Goal: Task Accomplishment & Management: Complete application form

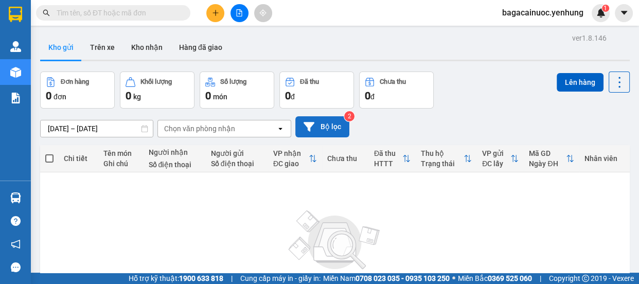
click at [329, 123] on button "Bộ lọc" at bounding box center [322, 126] width 54 height 21
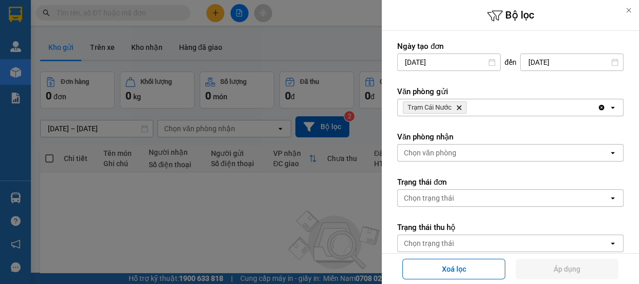
click at [495, 108] on div "Trạm Cái Nước Delete" at bounding box center [496, 107] width 199 height 16
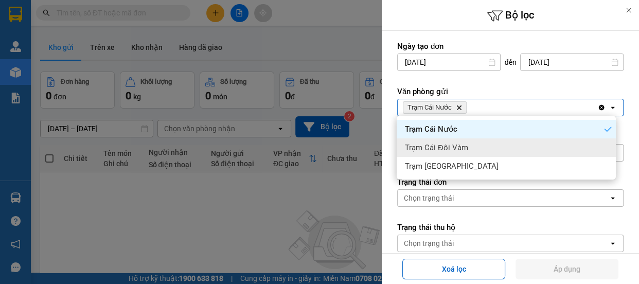
click at [482, 140] on div "Trạm Cái Đôi Vàm" at bounding box center [505, 147] width 219 height 19
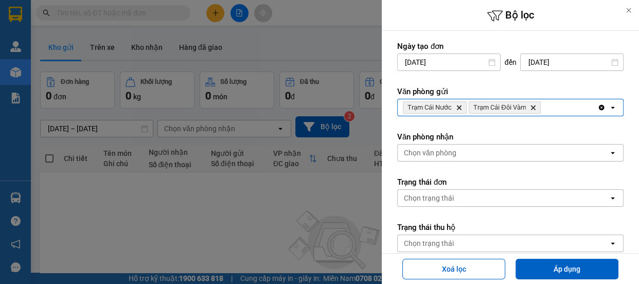
click at [546, 110] on div "Trạm Cái Nước Delete Trạm Cái Đôi Vàm Delete" at bounding box center [496, 107] width 199 height 16
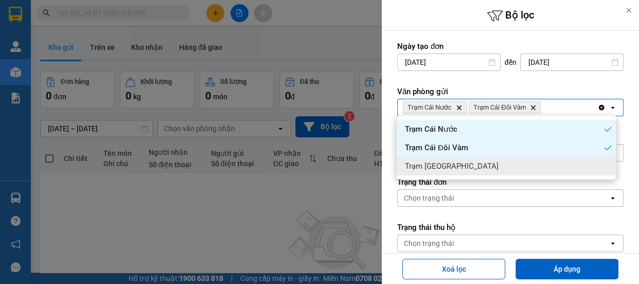
click at [485, 164] on div "Trạm [GEOGRAPHIC_DATA]" at bounding box center [505, 166] width 219 height 19
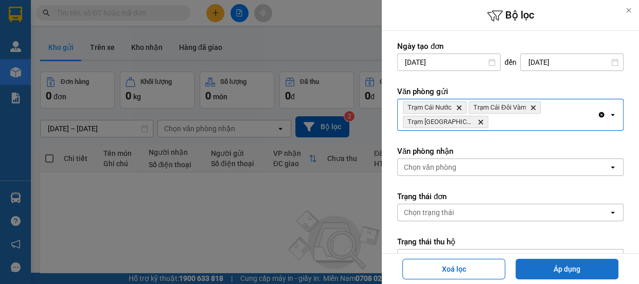
click at [571, 268] on button "Áp dụng" at bounding box center [566, 269] width 103 height 21
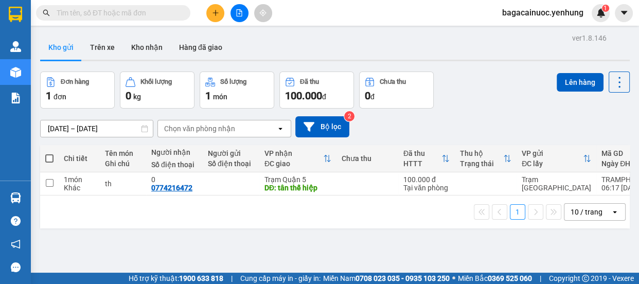
click at [48, 159] on span at bounding box center [49, 158] width 8 height 8
click at [49, 153] on input "checkbox" at bounding box center [49, 153] width 0 height 0
checkbox input "true"
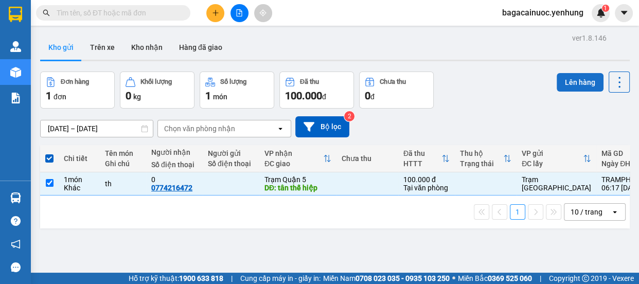
click at [568, 77] on button "Lên hàng" at bounding box center [579, 82] width 47 height 19
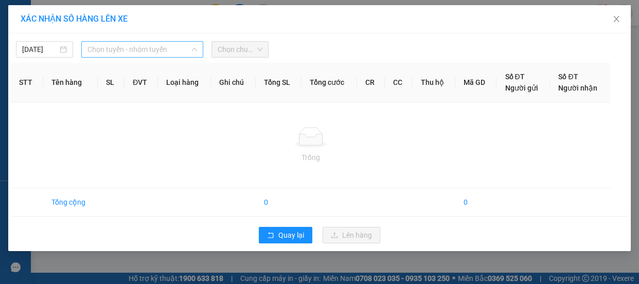
click at [159, 50] on span "Chọn tuyến - nhóm tuyến" at bounding box center [142, 49] width 110 height 15
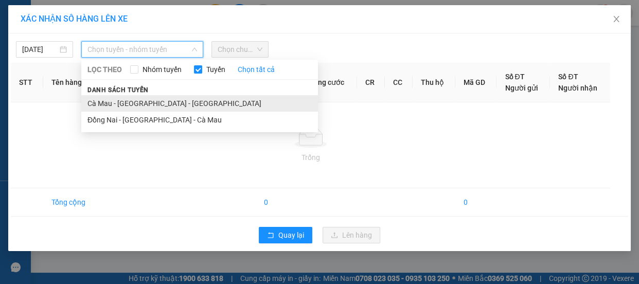
click at [143, 103] on li "Cà Mau - [GEOGRAPHIC_DATA] - [GEOGRAPHIC_DATA]" at bounding box center [199, 103] width 237 height 16
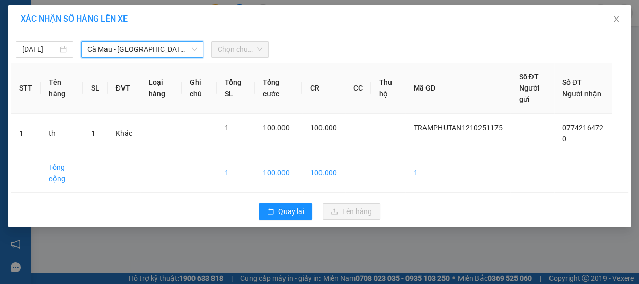
click at [244, 54] on span "Chọn chuyến" at bounding box center [239, 49] width 45 height 15
click at [256, 48] on span "Chọn chuyến" at bounding box center [239, 49] width 45 height 15
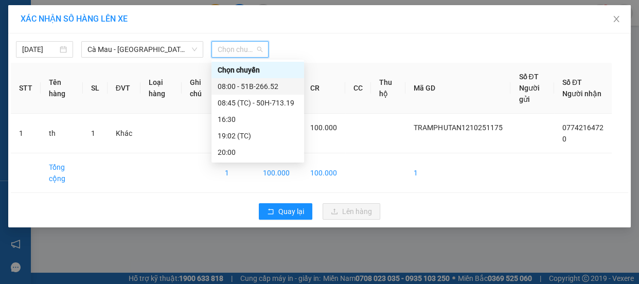
click at [270, 85] on div "08:00 - 51B-266.52" at bounding box center [257, 86] width 80 height 11
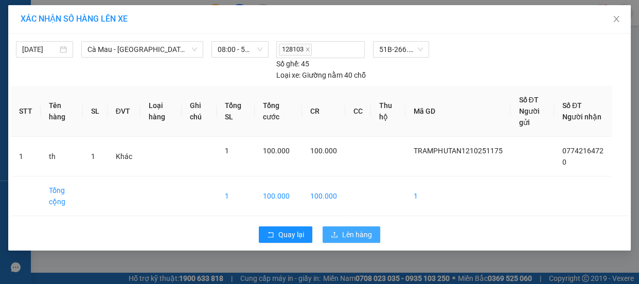
click at [370, 229] on span "Lên hàng" at bounding box center [357, 234] width 30 height 11
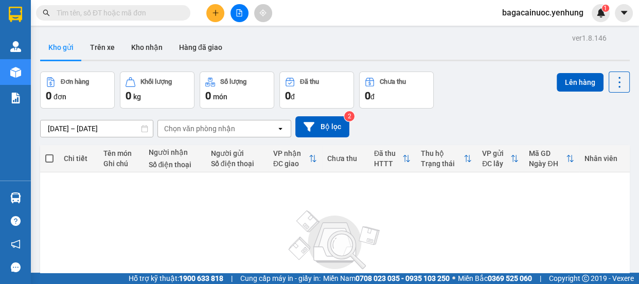
click at [219, 14] on button at bounding box center [215, 13] width 18 height 18
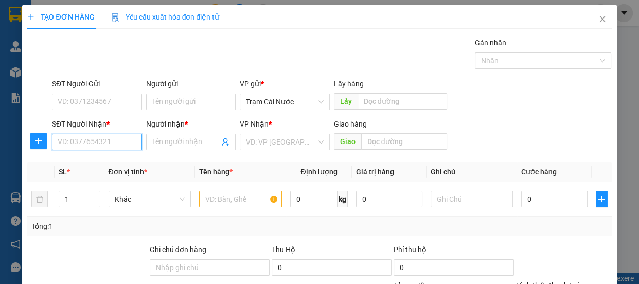
click at [102, 147] on input "SĐT Người Nhận *" at bounding box center [97, 142] width 90 height 16
click at [307, 102] on span "Trạm Cái Nước" at bounding box center [285, 101] width 78 height 15
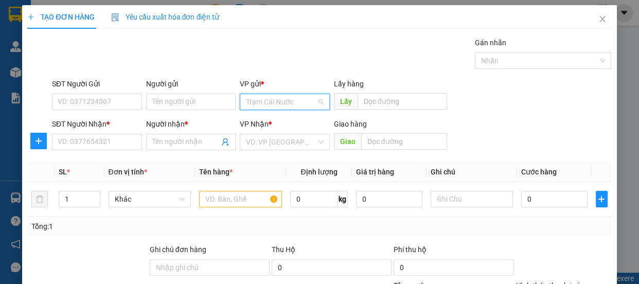
scroll to position [82, 0]
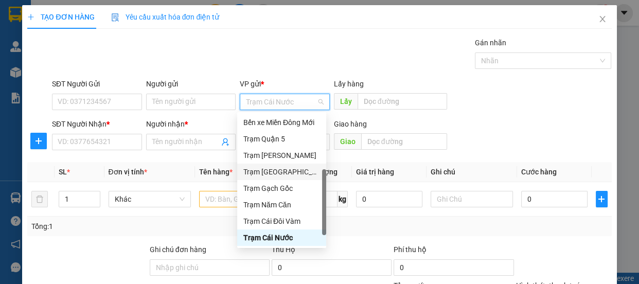
click at [284, 170] on div "Trạm [GEOGRAPHIC_DATA]" at bounding box center [281, 171] width 77 height 11
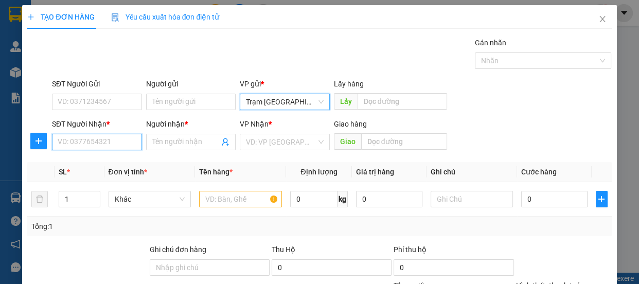
click at [128, 143] on input "SĐT Người Nhận *" at bounding box center [97, 142] width 90 height 16
type input "0795493999"
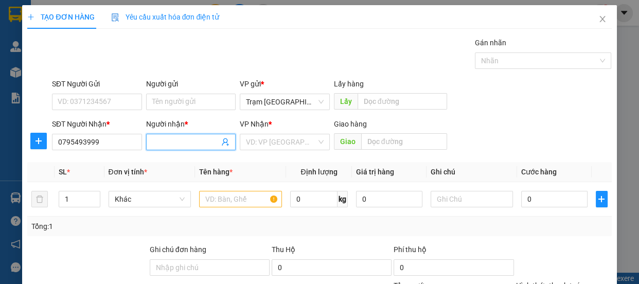
click at [183, 147] on input "Người nhận *" at bounding box center [185, 141] width 67 height 11
type input "0"
click at [285, 139] on input "search" at bounding box center [281, 141] width 70 height 15
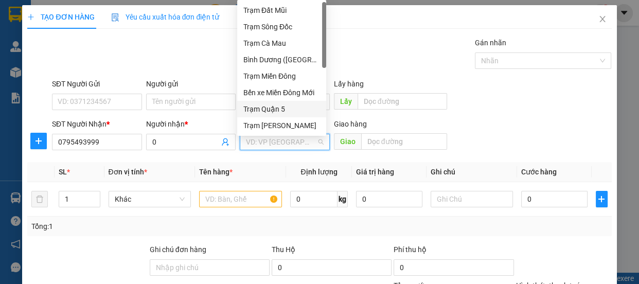
click at [295, 103] on div "Trạm Quận 5" at bounding box center [281, 108] width 77 height 11
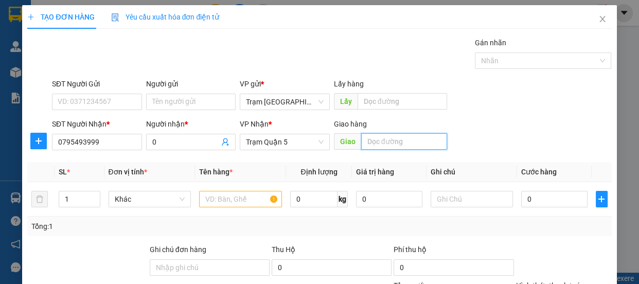
click at [391, 139] on input "text" at bounding box center [404, 141] width 86 height 16
type input "cần thơ"
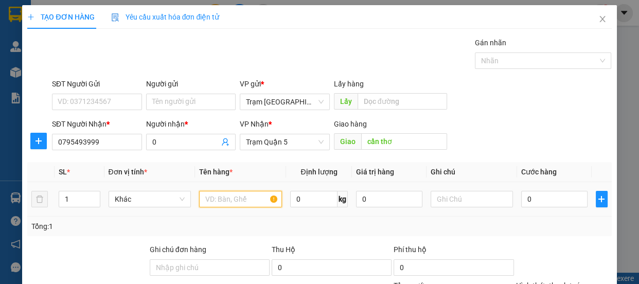
click at [243, 201] on input "text" at bounding box center [240, 199] width 83 height 16
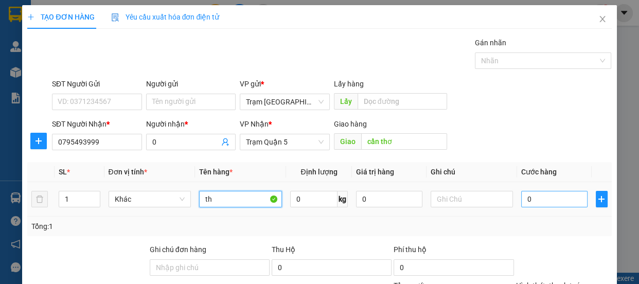
type input "th"
click at [541, 204] on input "0" at bounding box center [554, 199] width 66 height 16
type input "8"
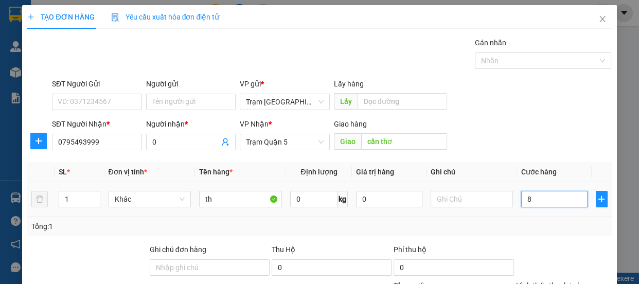
type input "80"
type input "80.000"
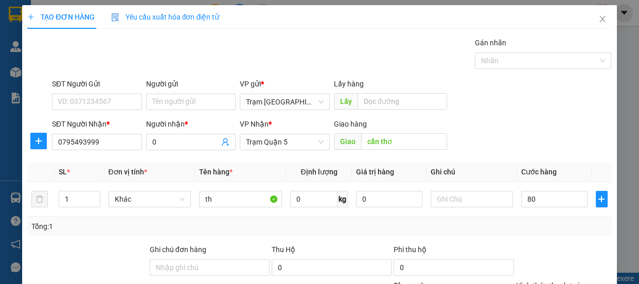
type input "80.000"
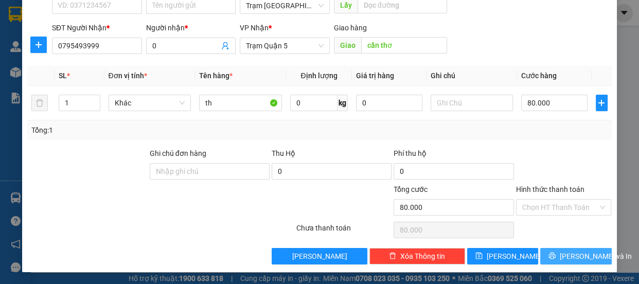
click at [572, 258] on span "[PERSON_NAME] và In" at bounding box center [595, 255] width 72 height 11
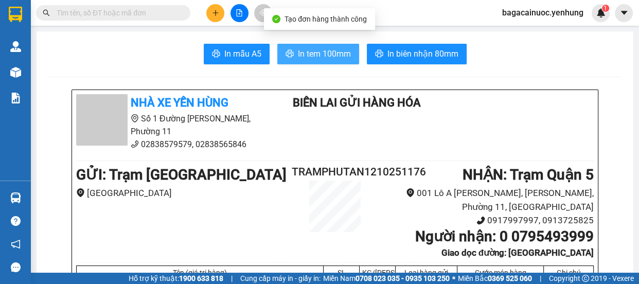
click at [309, 55] on span "In tem 100mm" at bounding box center [324, 53] width 53 height 13
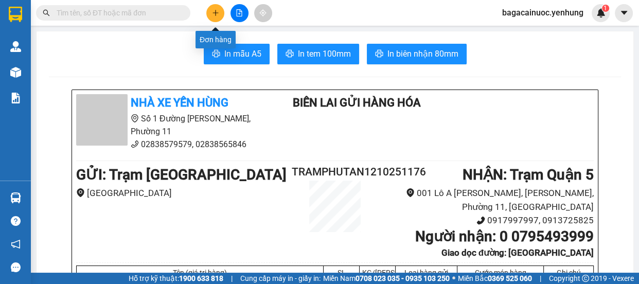
click at [220, 9] on button at bounding box center [215, 13] width 18 height 18
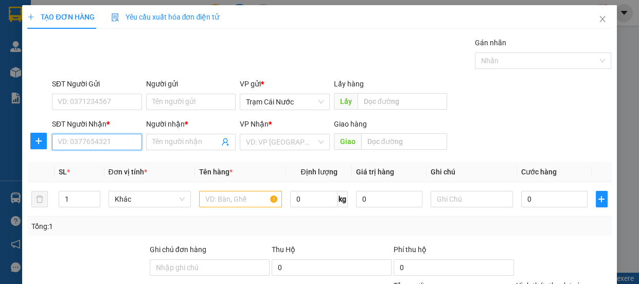
click at [87, 144] on input "SĐT Người Nhận *" at bounding box center [97, 142] width 90 height 16
type input "0915295229"
click at [191, 143] on input "Người nhận *" at bounding box center [185, 141] width 67 height 11
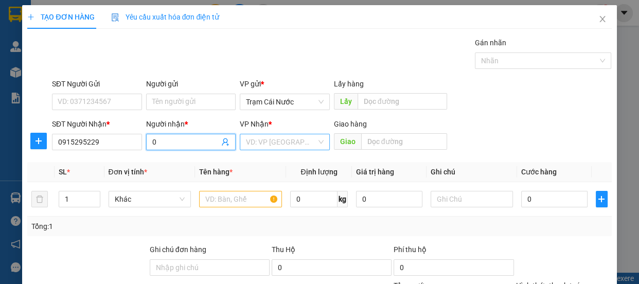
type input "0"
click at [279, 139] on input "search" at bounding box center [281, 141] width 70 height 15
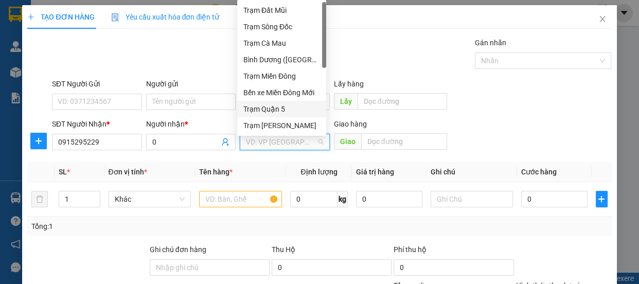
click at [294, 108] on div "Trạm Quận 5" at bounding box center [281, 108] width 77 height 11
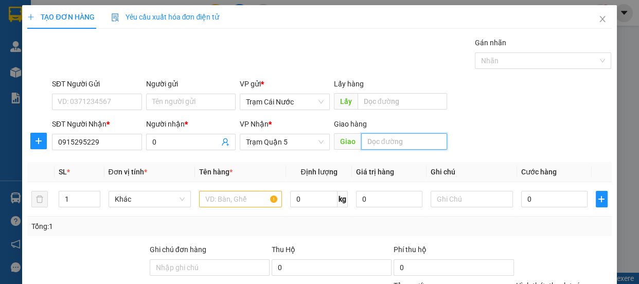
click at [400, 146] on input "text" at bounding box center [404, 141] width 86 height 16
type input "nhơn trạch đnai"
type input "2"
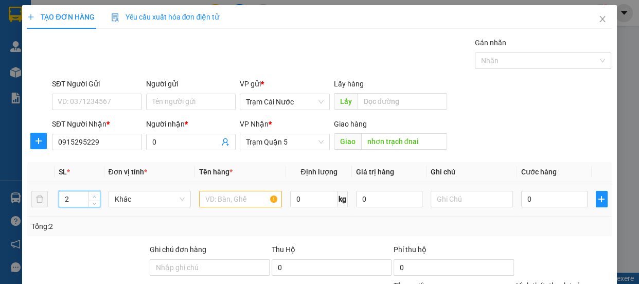
click at [95, 193] on span "up" at bounding box center [95, 196] width 6 height 6
click at [223, 194] on input "text" at bounding box center [240, 199] width 83 height 16
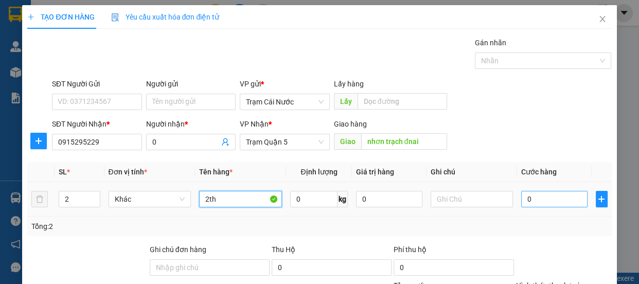
type input "2th"
click at [548, 201] on input "0" at bounding box center [554, 199] width 66 height 16
type input "1"
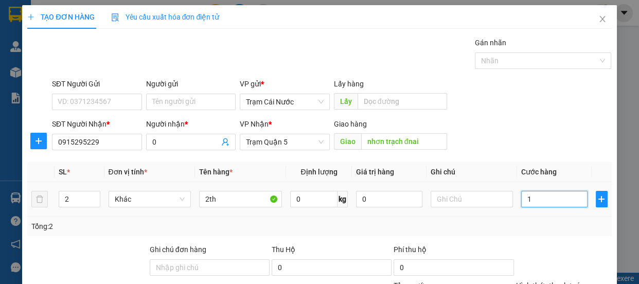
type input "15"
type input "150"
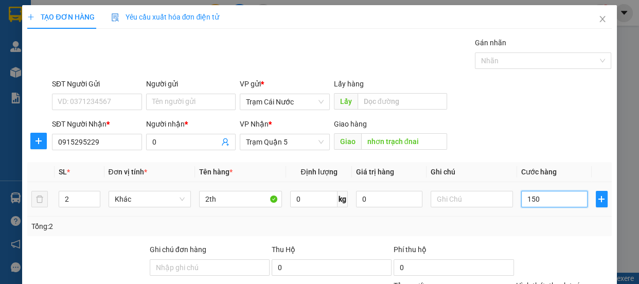
type input "150"
type input "150.000"
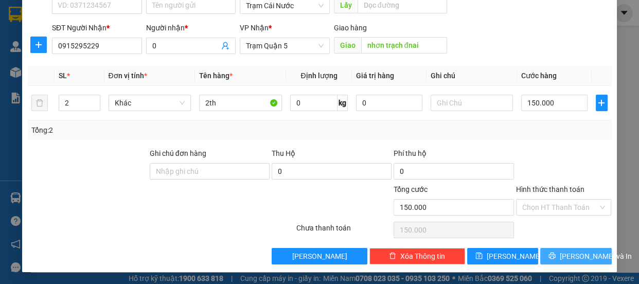
click at [571, 259] on span "[PERSON_NAME] và In" at bounding box center [595, 255] width 72 height 11
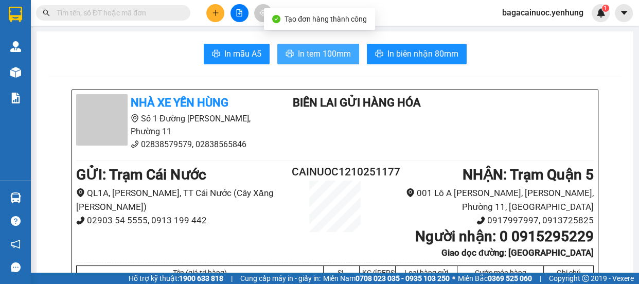
click at [317, 60] on span "In tem 100mm" at bounding box center [324, 53] width 53 height 13
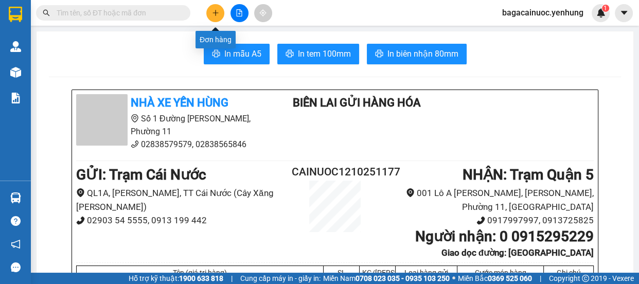
click at [215, 15] on icon "plus" at bounding box center [215, 12] width 7 height 7
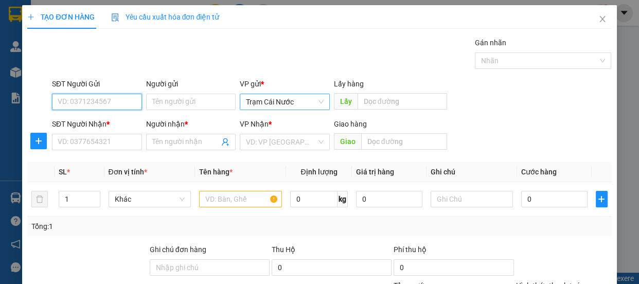
click at [294, 105] on span "Trạm Cái Nước" at bounding box center [285, 101] width 78 height 15
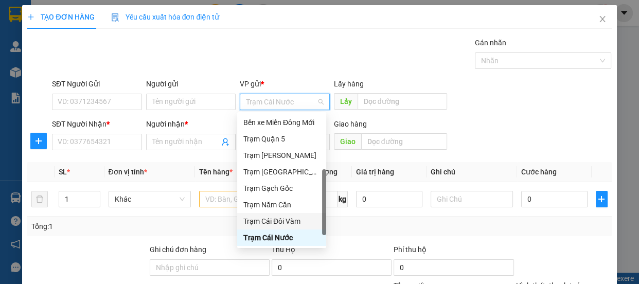
click at [293, 217] on div "Trạm Cái Đôi Vàm" at bounding box center [281, 220] width 77 height 11
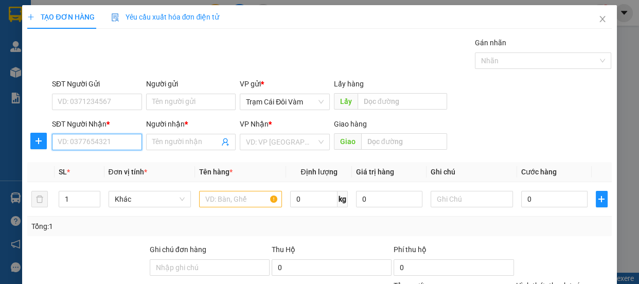
click at [103, 140] on input "SĐT Người Nhận *" at bounding box center [97, 142] width 90 height 16
type input "0386467461"
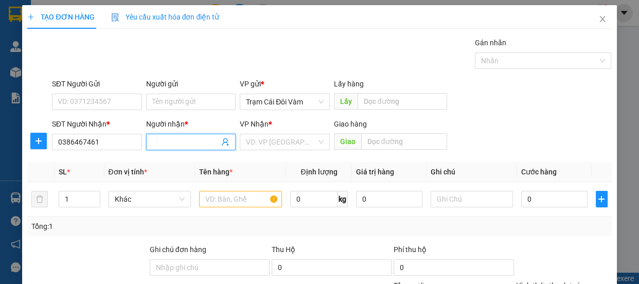
click at [153, 140] on input "Người nhận *" at bounding box center [185, 141] width 67 height 11
type input "0"
click at [298, 140] on input "search" at bounding box center [281, 141] width 70 height 15
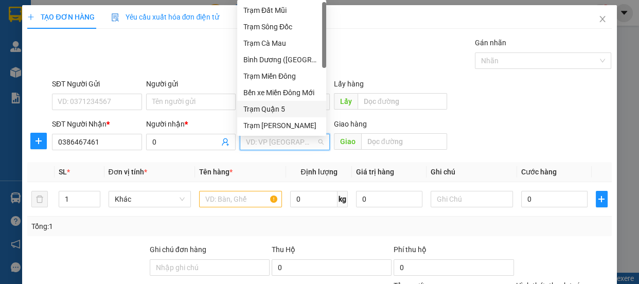
click at [299, 107] on div "Trạm Quận 5" at bounding box center [281, 108] width 77 height 11
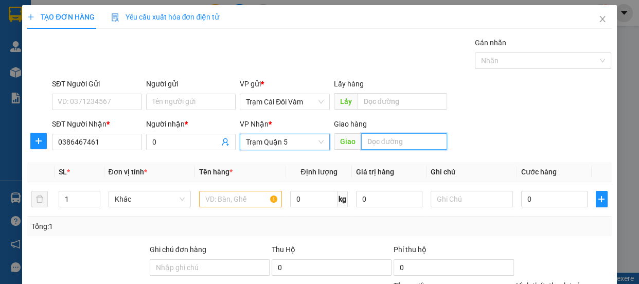
click at [401, 146] on input "text" at bounding box center [404, 141] width 86 height 16
type input "d"
type input "đnai"
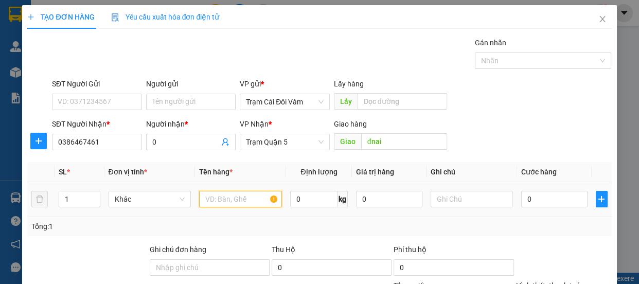
click at [256, 205] on input "text" at bounding box center [240, 199] width 83 height 16
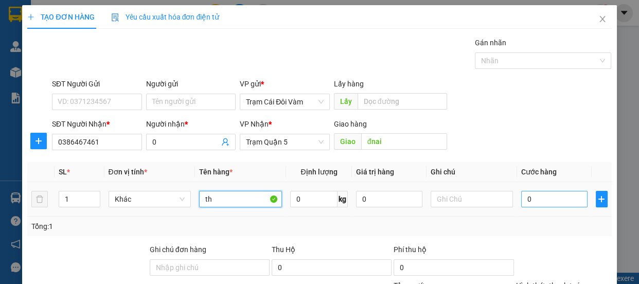
type input "th"
click at [538, 195] on input "0" at bounding box center [554, 199] width 66 height 16
type input "6"
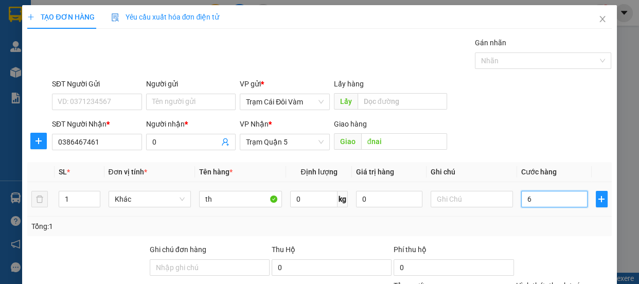
type input "60"
type input "60.000"
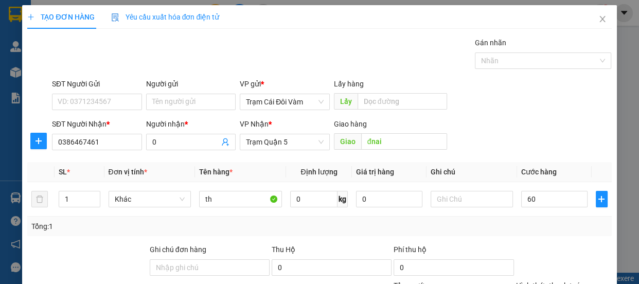
type input "60.000"
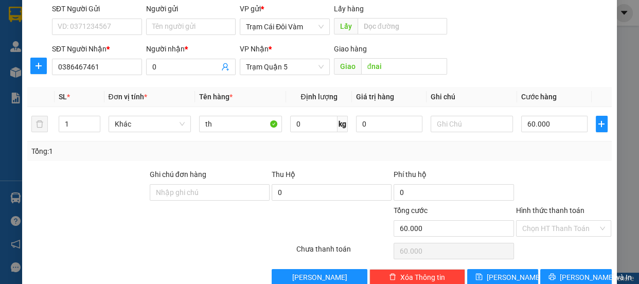
scroll to position [96, 0]
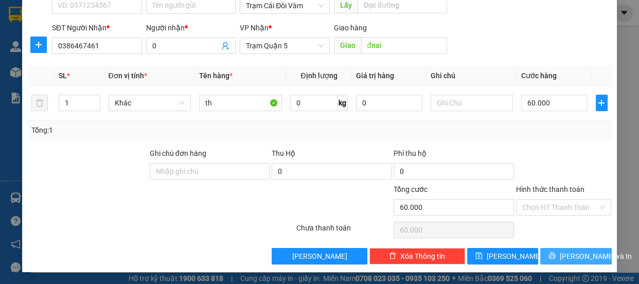
click at [586, 255] on span "[PERSON_NAME] và In" at bounding box center [595, 255] width 72 height 11
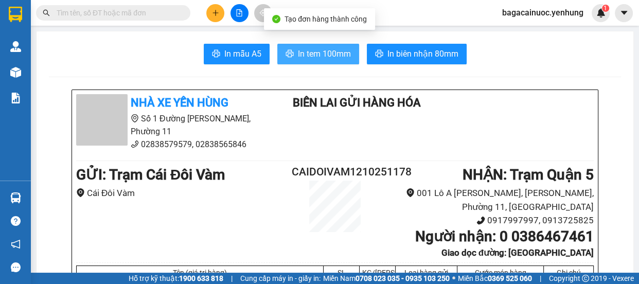
click at [324, 59] on span "In tem 100mm" at bounding box center [324, 53] width 53 height 13
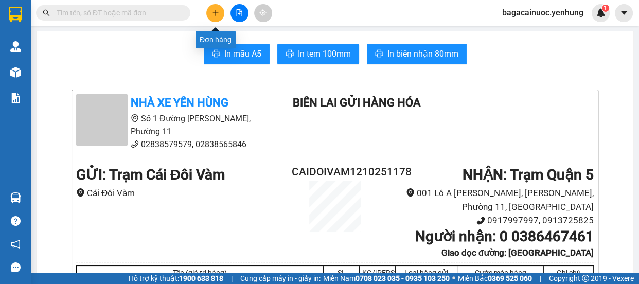
click at [216, 14] on icon "plus" at bounding box center [215, 12] width 7 height 7
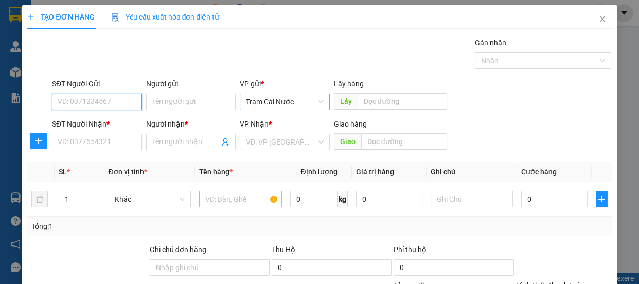
click at [299, 102] on span "Trạm Cái Nước" at bounding box center [285, 101] width 78 height 15
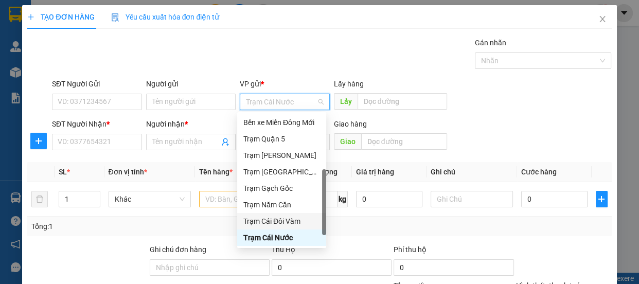
click at [294, 223] on div "Trạm Cái Đôi Vàm" at bounding box center [281, 220] width 77 height 11
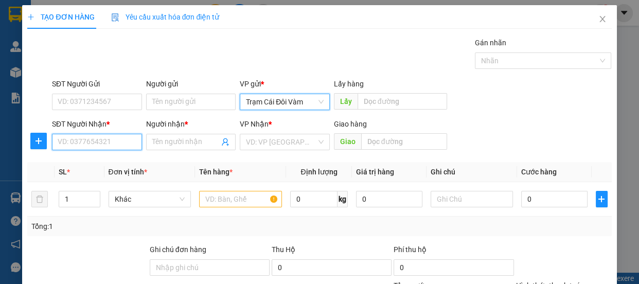
click at [113, 149] on input "SĐT Người Nhận *" at bounding box center [97, 142] width 90 height 16
type input "0792277088"
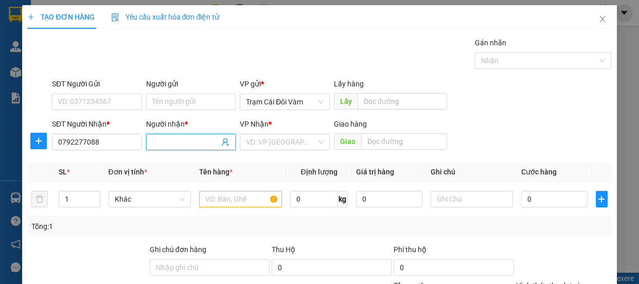
click at [153, 147] on input "Người nhận *" at bounding box center [185, 141] width 67 height 11
type input "y"
type input "ý"
click at [279, 149] on input "search" at bounding box center [281, 141] width 70 height 15
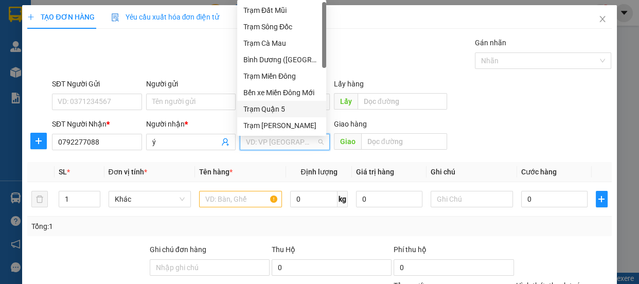
click at [289, 105] on div "Trạm Quận 5" at bounding box center [281, 108] width 77 height 11
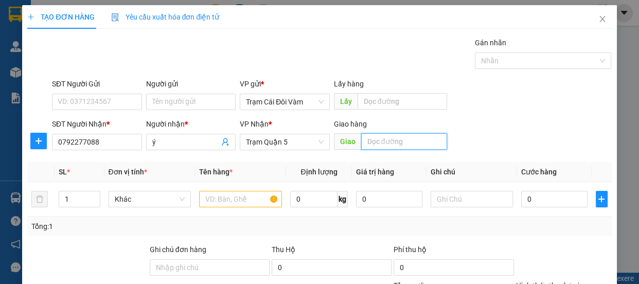
click at [392, 143] on input "text" at bounding box center [404, 141] width 86 height 16
type input "long thọ đnai"
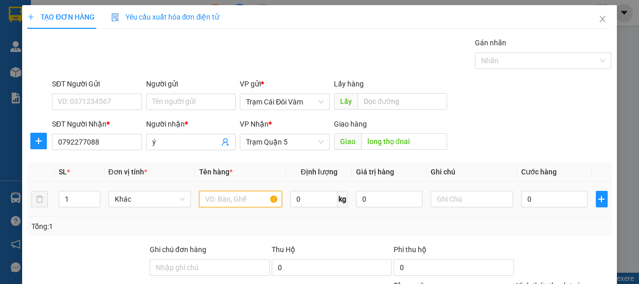
click at [252, 200] on input "text" at bounding box center [240, 199] width 83 height 16
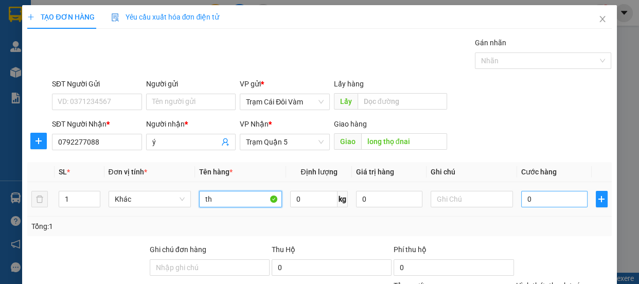
type input "th"
click at [545, 199] on input "0" at bounding box center [554, 199] width 66 height 16
type input "1"
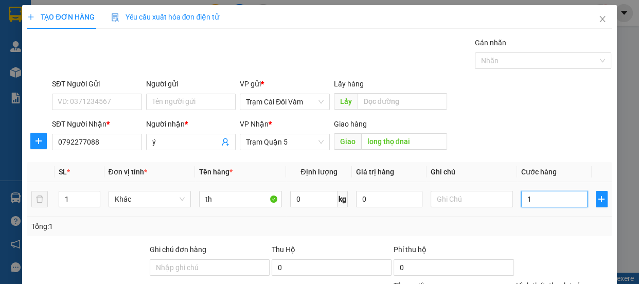
type input "10"
type input "100"
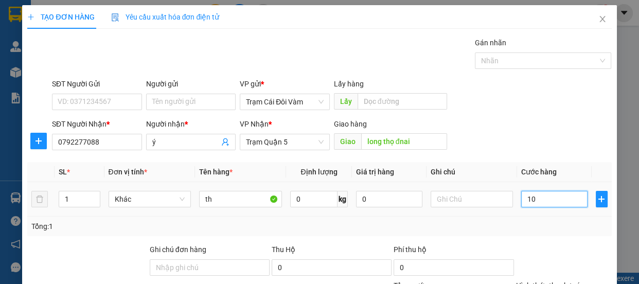
type input "100"
type input "100.000"
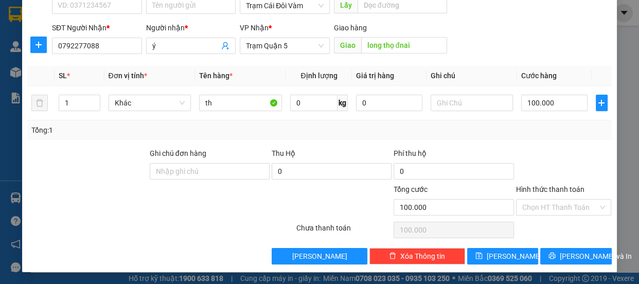
click at [550, 188] on label "Hình thức thanh toán" at bounding box center [550, 189] width 68 height 8
click at [550, 199] on input "Hình thức thanh toán" at bounding box center [560, 206] width 76 height 15
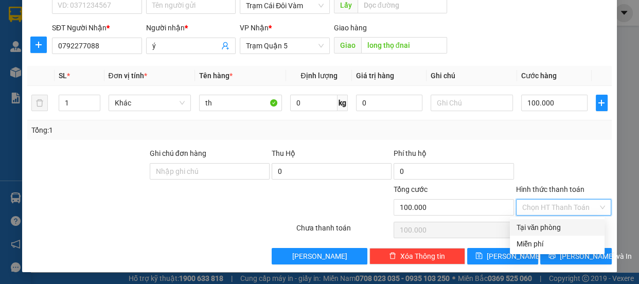
click at [545, 225] on div "Tại văn phòng" at bounding box center [557, 227] width 82 height 11
type input "0"
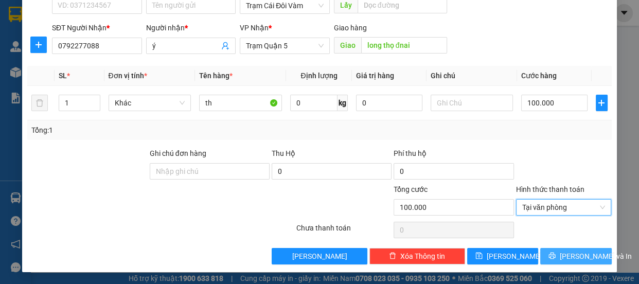
click at [576, 259] on span "[PERSON_NAME] và In" at bounding box center [595, 255] width 72 height 11
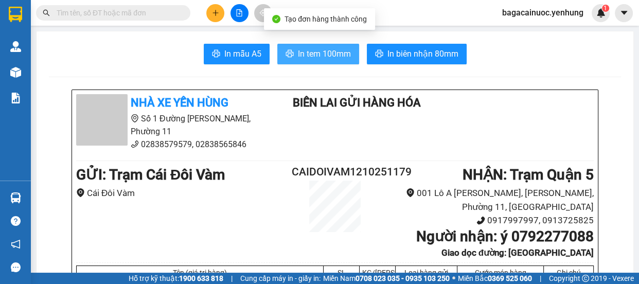
click at [315, 55] on span "In tem 100mm" at bounding box center [324, 53] width 53 height 13
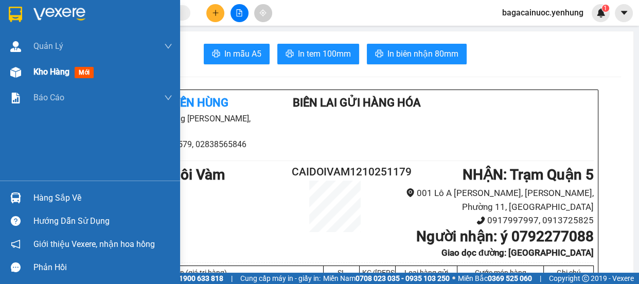
click at [51, 71] on span "Kho hàng" at bounding box center [51, 72] width 36 height 10
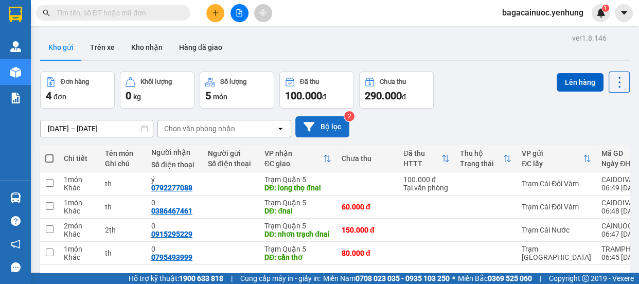
click at [337, 124] on button "Bộ lọc" at bounding box center [322, 126] width 54 height 21
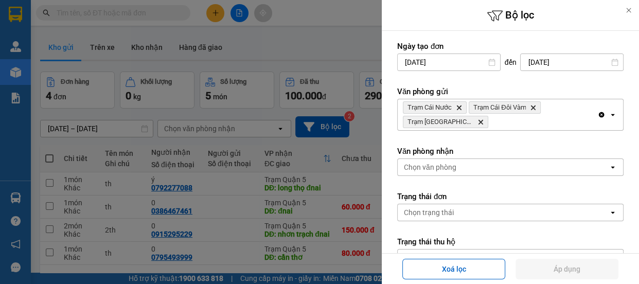
click at [304, 173] on div at bounding box center [319, 142] width 639 height 284
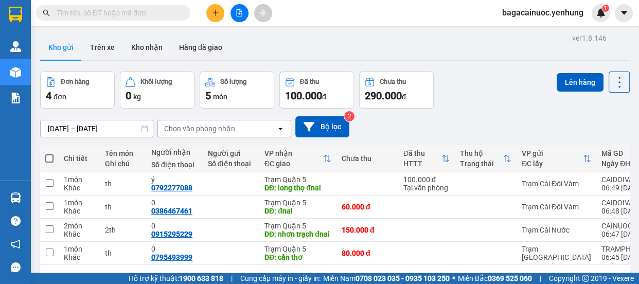
click at [48, 156] on span at bounding box center [49, 158] width 8 height 8
click at [49, 153] on input "checkbox" at bounding box center [49, 153] width 0 height 0
checkbox input "true"
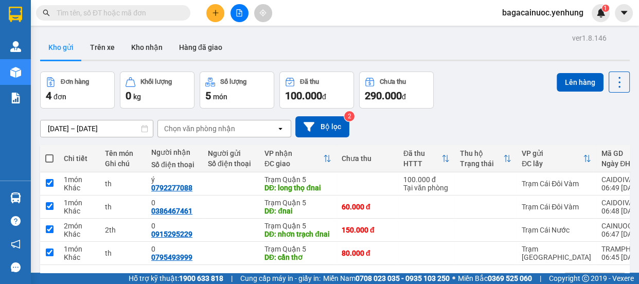
checkbox input "true"
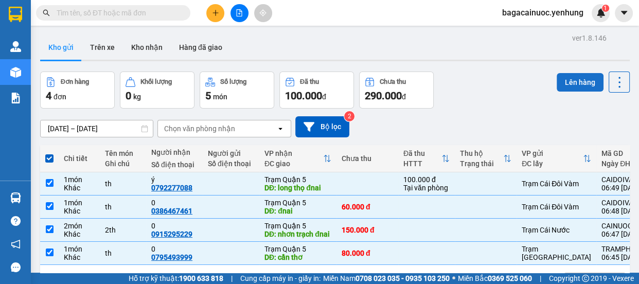
click at [575, 87] on button "Lên hàng" at bounding box center [579, 82] width 47 height 19
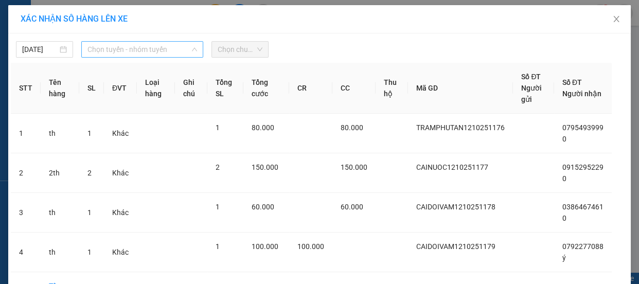
click at [150, 53] on span "Chọn tuyến - nhóm tuyến" at bounding box center [142, 49] width 110 height 15
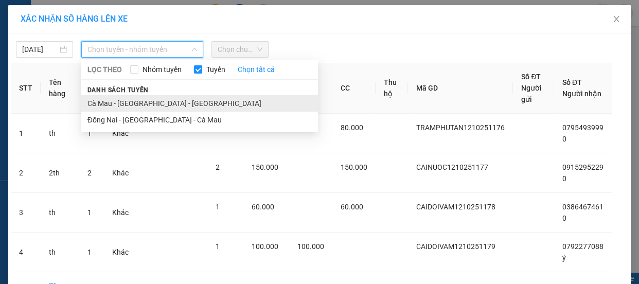
click at [137, 100] on li "Cà Mau - [GEOGRAPHIC_DATA] - [GEOGRAPHIC_DATA]" at bounding box center [199, 103] width 237 height 16
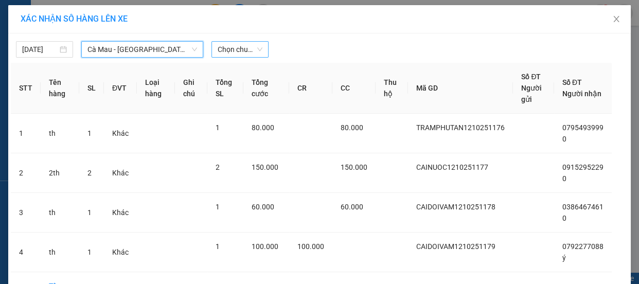
click at [250, 49] on span "Chọn chuyến" at bounding box center [239, 49] width 45 height 15
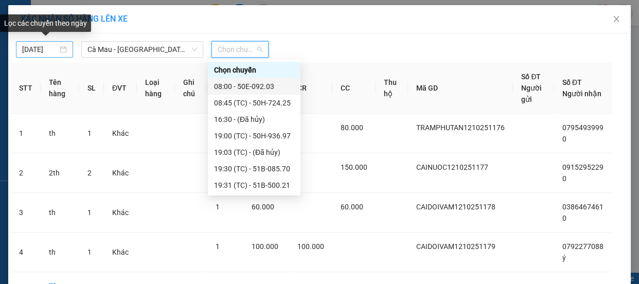
click at [26, 53] on body "Kết quả tìm kiếm ( 0 ) Bộ lọc No Data bagacainuoc.yenhung 1 Quản [PERSON_NAME] …" at bounding box center [319, 142] width 639 height 284
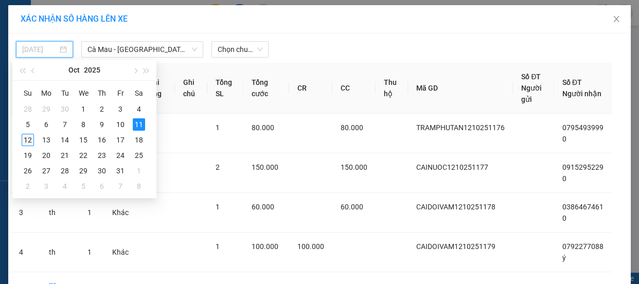
click at [27, 139] on div "12" at bounding box center [28, 140] width 12 height 12
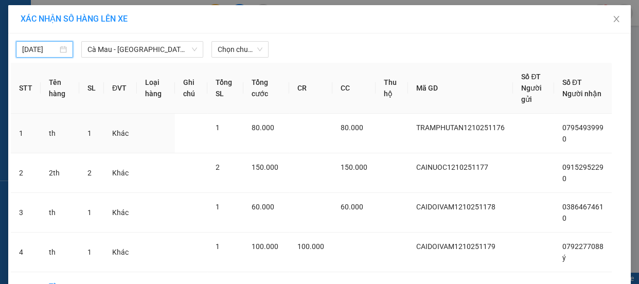
type input "[DATE]"
click at [231, 49] on span "Chọn chuyến" at bounding box center [239, 49] width 45 height 15
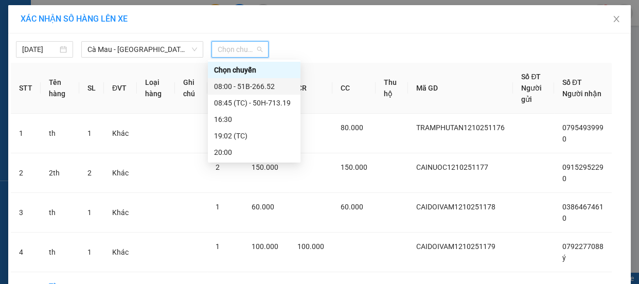
click at [246, 89] on div "08:00 - 51B-266.52" at bounding box center [254, 86] width 80 height 11
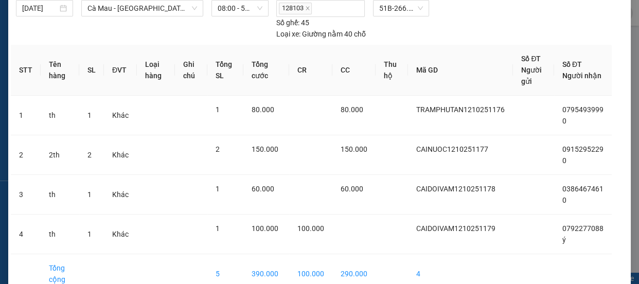
scroll to position [80, 0]
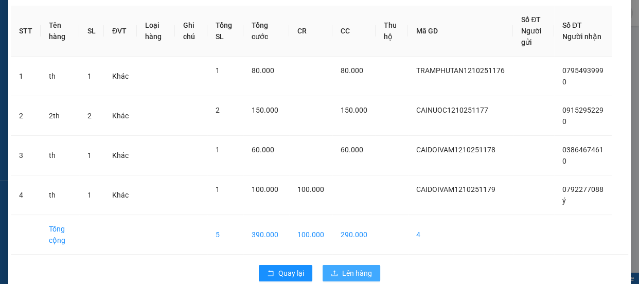
click at [357, 267] on span "Lên hàng" at bounding box center [357, 272] width 30 height 11
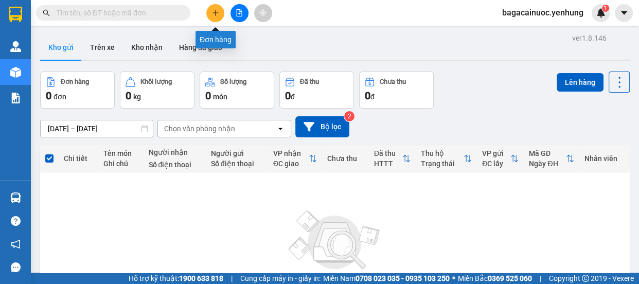
click at [213, 13] on icon "plus" at bounding box center [215, 12] width 7 height 7
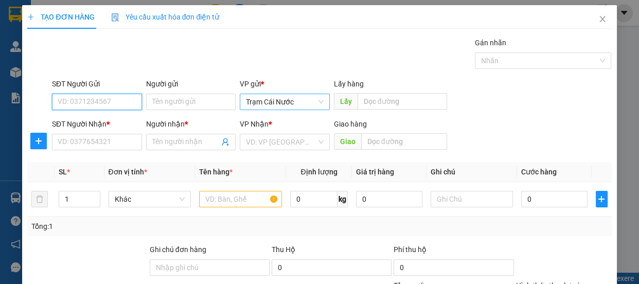
click at [313, 108] on span "Trạm Cái Nước" at bounding box center [285, 101] width 78 height 15
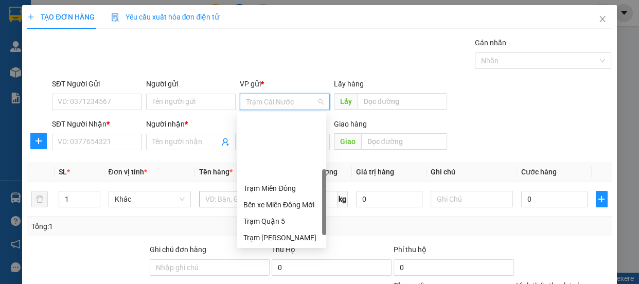
scroll to position [82, 0]
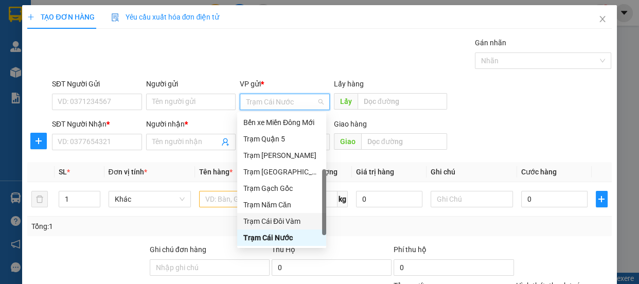
click at [293, 223] on div "Trạm Cái Đôi Vàm" at bounding box center [281, 220] width 77 height 11
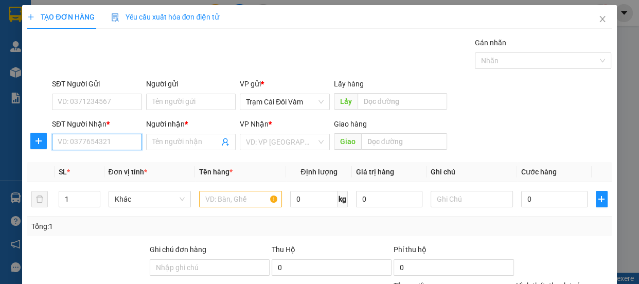
click at [118, 142] on input "SĐT Người Nhận *" at bounding box center [97, 142] width 90 height 16
type input "0968226244"
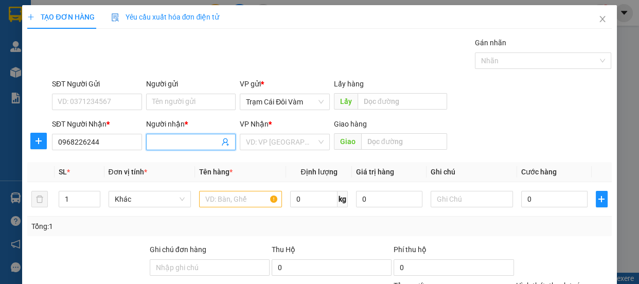
click at [164, 144] on input "Người nhận *" at bounding box center [185, 141] width 67 height 11
type input "0"
click at [260, 139] on input "search" at bounding box center [281, 141] width 70 height 15
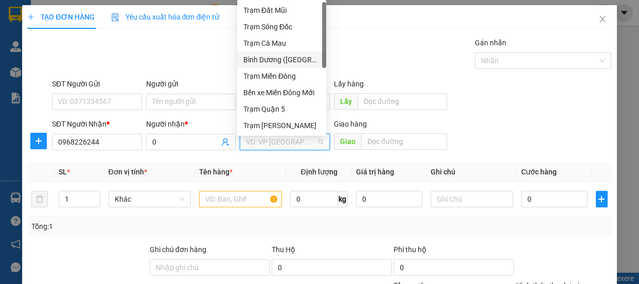
click at [305, 54] on div "Bình Dương ([GEOGRAPHIC_DATA])" at bounding box center [281, 59] width 77 height 11
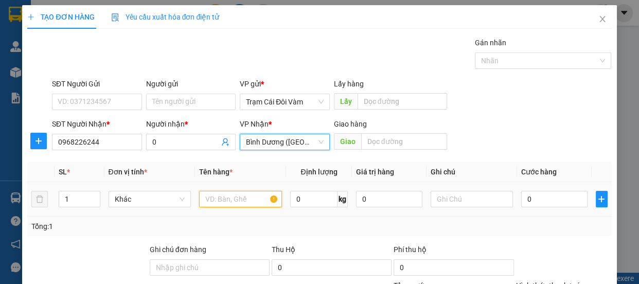
click at [222, 201] on input "text" at bounding box center [240, 199] width 83 height 16
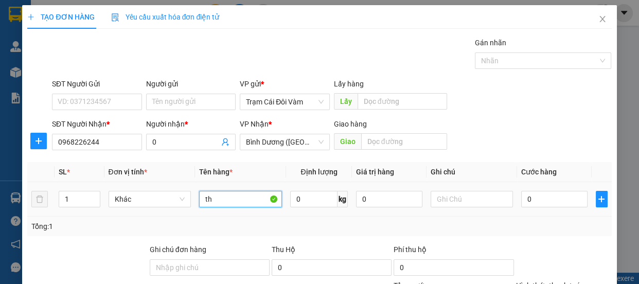
type input "th"
drag, startPoint x: 213, startPoint y: 188, endPoint x: 485, endPoint y: 205, distance: 272.6
click at [485, 205] on input "text" at bounding box center [471, 199] width 83 height 16
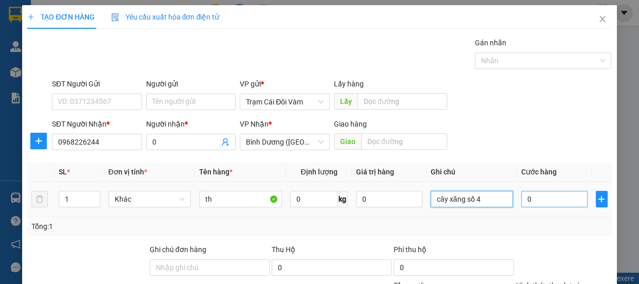
type input "cây xăng số 4"
click at [560, 197] on input "0" at bounding box center [554, 199] width 66 height 16
type input "7"
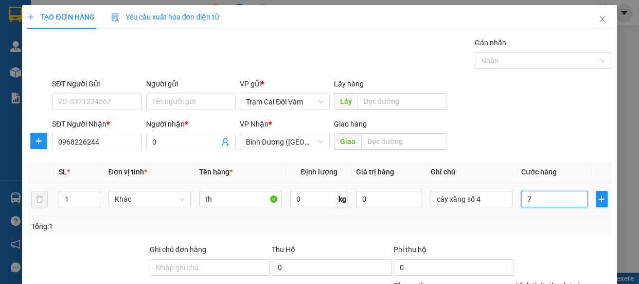
type input "70"
type input "70.000"
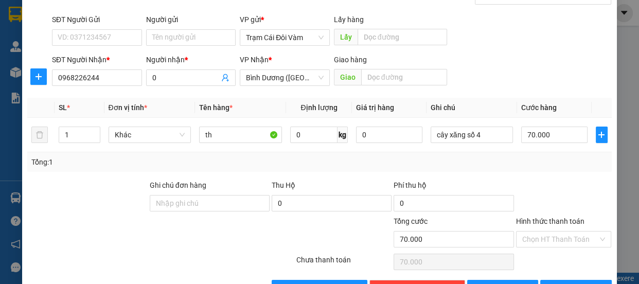
scroll to position [96, 0]
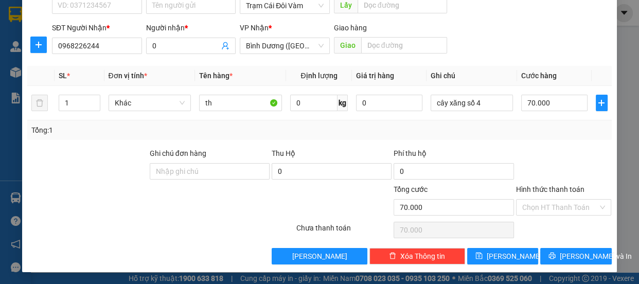
click at [548, 190] on label "Hình thức thanh toán" at bounding box center [550, 189] width 68 height 8
click at [548, 199] on input "Hình thức thanh toán" at bounding box center [560, 206] width 76 height 15
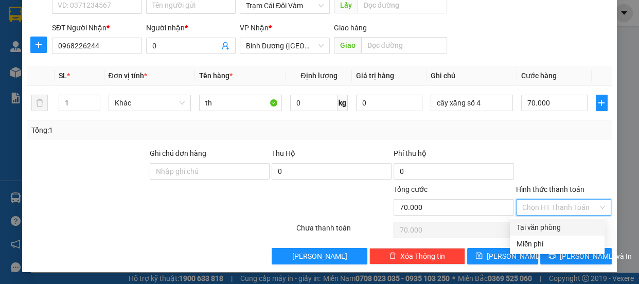
click at [546, 227] on div "Tại văn phòng" at bounding box center [557, 227] width 82 height 11
type input "0"
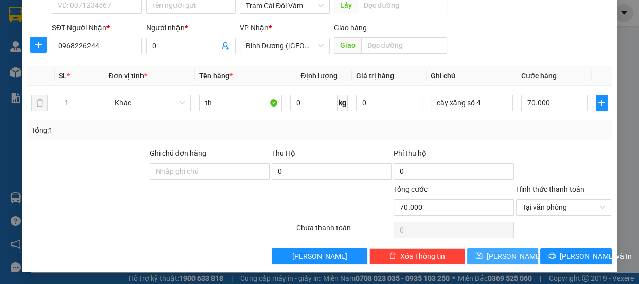
click at [503, 252] on span "[PERSON_NAME]" at bounding box center [513, 255] width 55 height 11
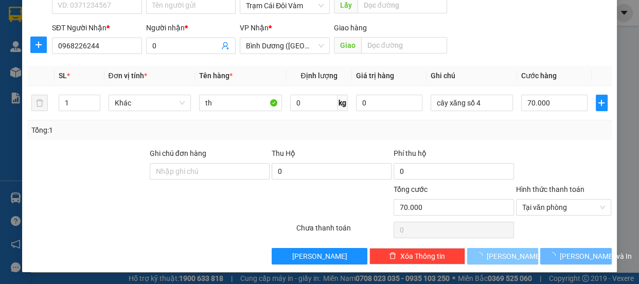
type input "0"
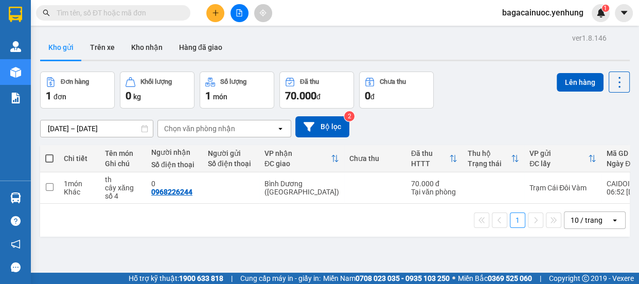
click at [51, 159] on span at bounding box center [49, 158] width 8 height 8
click at [49, 153] on input "checkbox" at bounding box center [49, 153] width 0 height 0
checkbox input "true"
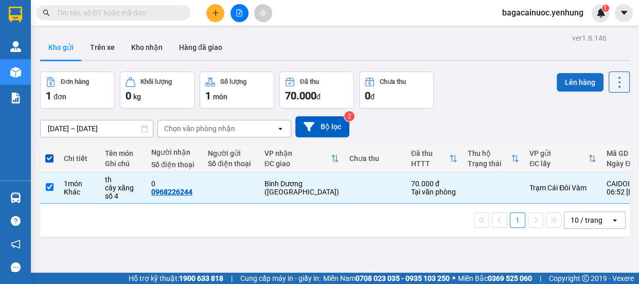
click at [567, 87] on button "Lên hàng" at bounding box center [579, 82] width 47 height 19
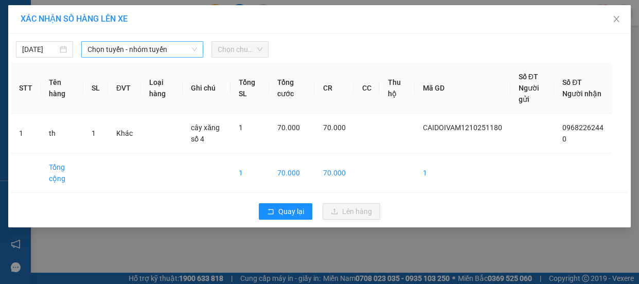
click at [154, 52] on span "Chọn tuyến - nhóm tuyến" at bounding box center [142, 49] width 110 height 15
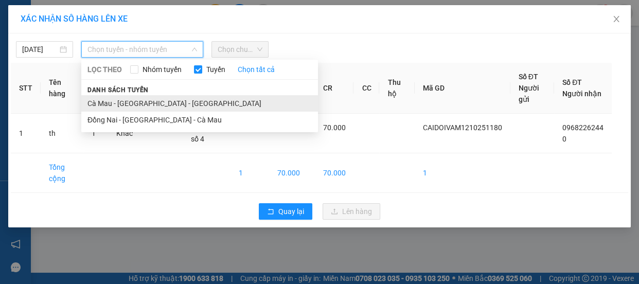
click at [132, 104] on li "Cà Mau - [GEOGRAPHIC_DATA] - [GEOGRAPHIC_DATA]" at bounding box center [199, 103] width 237 height 16
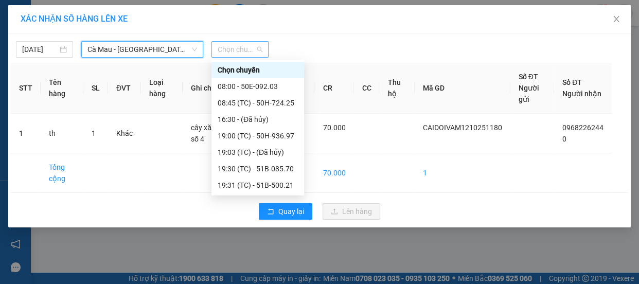
click at [241, 52] on span "Chọn chuyến" at bounding box center [239, 49] width 45 height 15
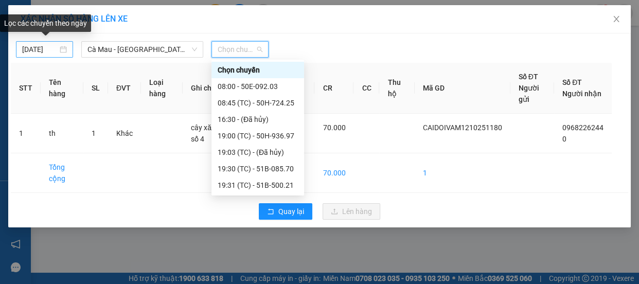
click at [28, 53] on body "Kết quả tìm kiếm ( 0 ) Bộ lọc No Data bagacainuoc.yenhung 1 Quản [PERSON_NAME] …" at bounding box center [319, 142] width 639 height 284
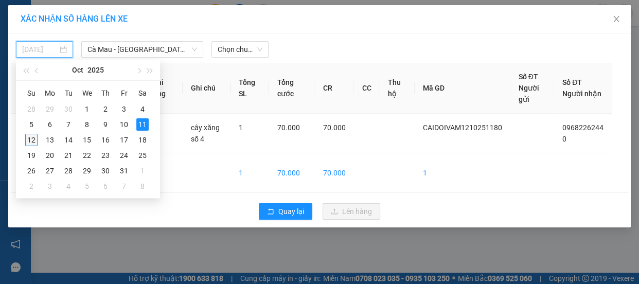
click at [34, 140] on div "12" at bounding box center [31, 140] width 12 height 12
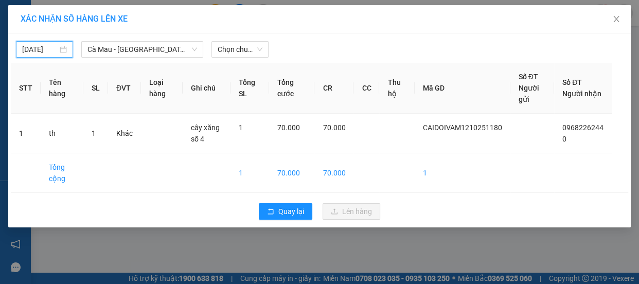
type input "[DATE]"
click at [249, 51] on span "Chọn chuyến" at bounding box center [239, 49] width 45 height 15
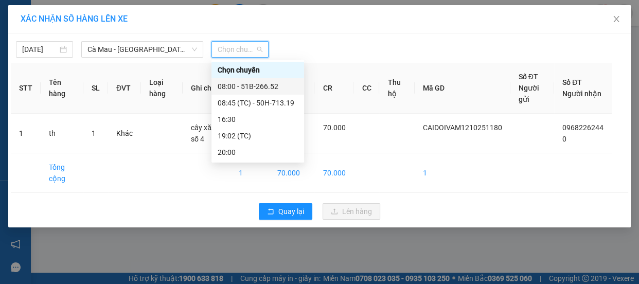
click at [257, 90] on div "08:00 - 51B-266.52" at bounding box center [257, 86] width 80 height 11
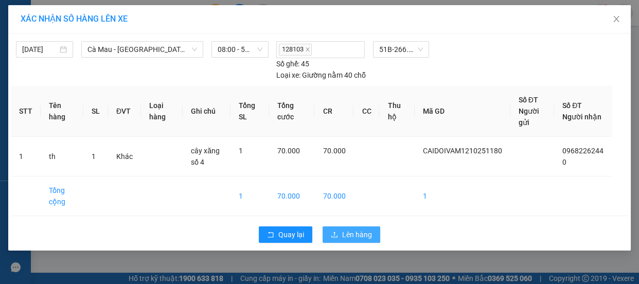
click at [342, 229] on span "Lên hàng" at bounding box center [357, 234] width 30 height 11
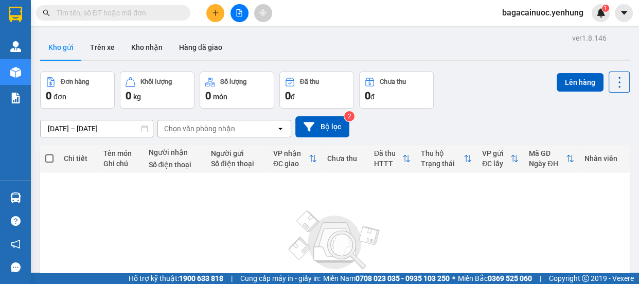
click at [107, 13] on input "text" at bounding box center [117, 12] width 121 height 11
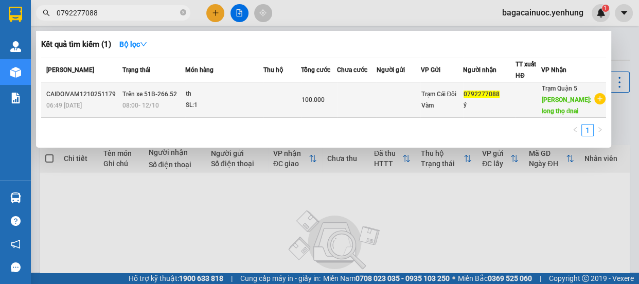
type input "0792277088"
click at [483, 108] on div "ý" at bounding box center [489, 105] width 52 height 11
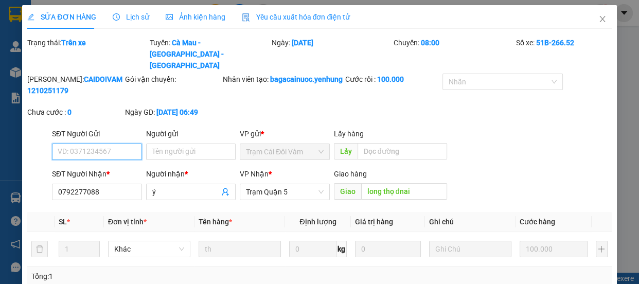
type input "0792277088"
type input "ý"
type input "long thọ đnai"
type input "0"
type input "100.000"
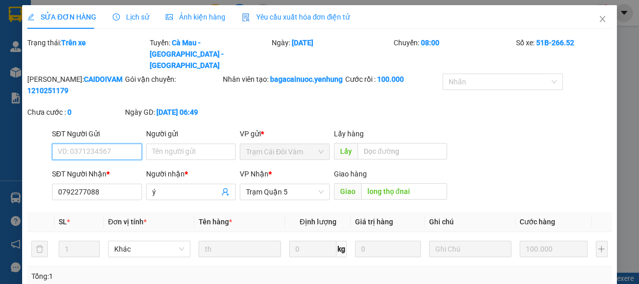
click at [107, 143] on input "SĐT Người Gửi" at bounding box center [97, 151] width 90 height 16
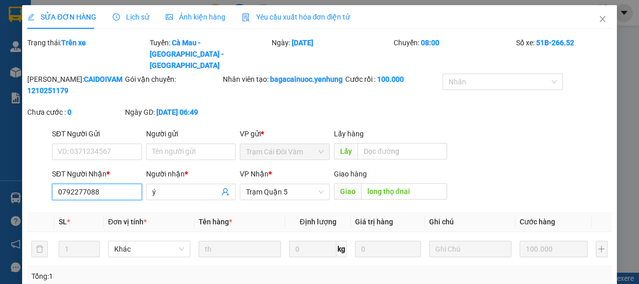
click at [113, 194] on input "0792277088" at bounding box center [97, 192] width 90 height 16
type input "0"
type input "0814250975"
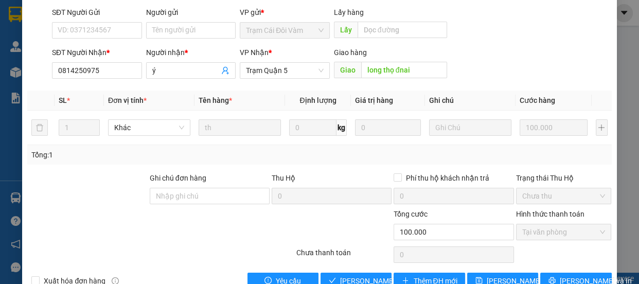
scroll to position [146, 0]
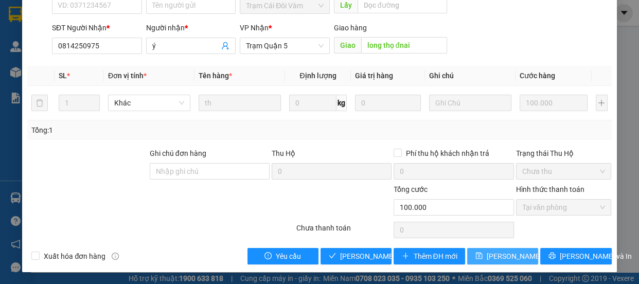
click at [502, 256] on span "[PERSON_NAME] thay đổi" at bounding box center [527, 255] width 82 height 11
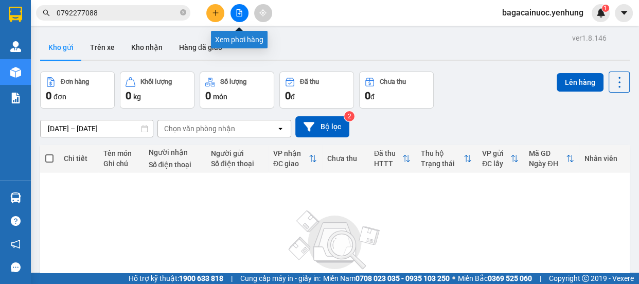
click at [238, 10] on icon "file-add" at bounding box center [240, 12] width 6 height 7
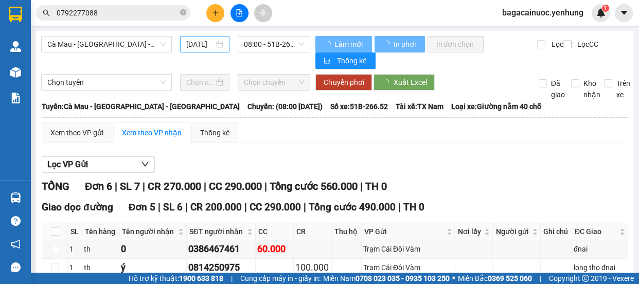
click at [190, 45] on input "[DATE]" at bounding box center [200, 44] width 28 height 11
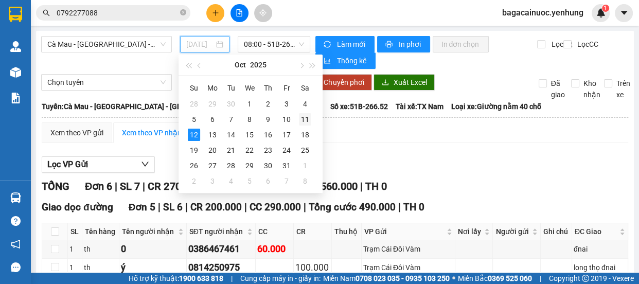
click at [306, 118] on div "11" at bounding box center [305, 119] width 12 height 12
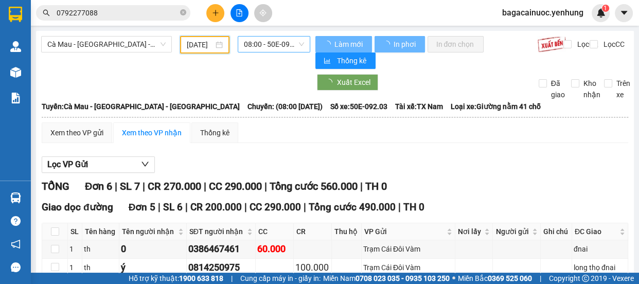
type input "[DATE]"
click at [289, 48] on span "08:00 - 50E-092.03" at bounding box center [274, 44] width 60 height 15
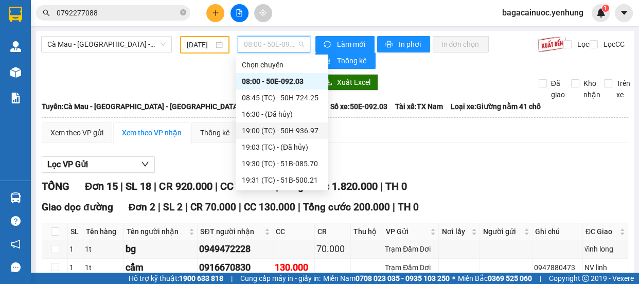
click at [277, 129] on div "19:00 (TC) - 50H-936.97" at bounding box center [282, 130] width 80 height 11
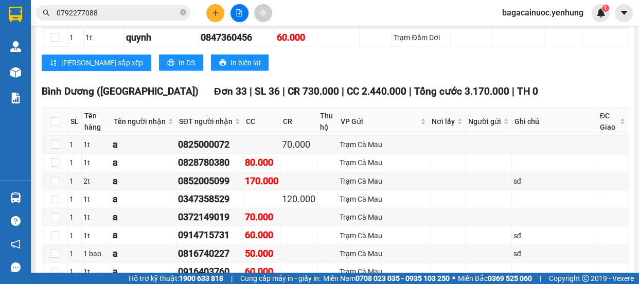
scroll to position [1931, 0]
